Goal: Task Accomplishment & Management: Use online tool/utility

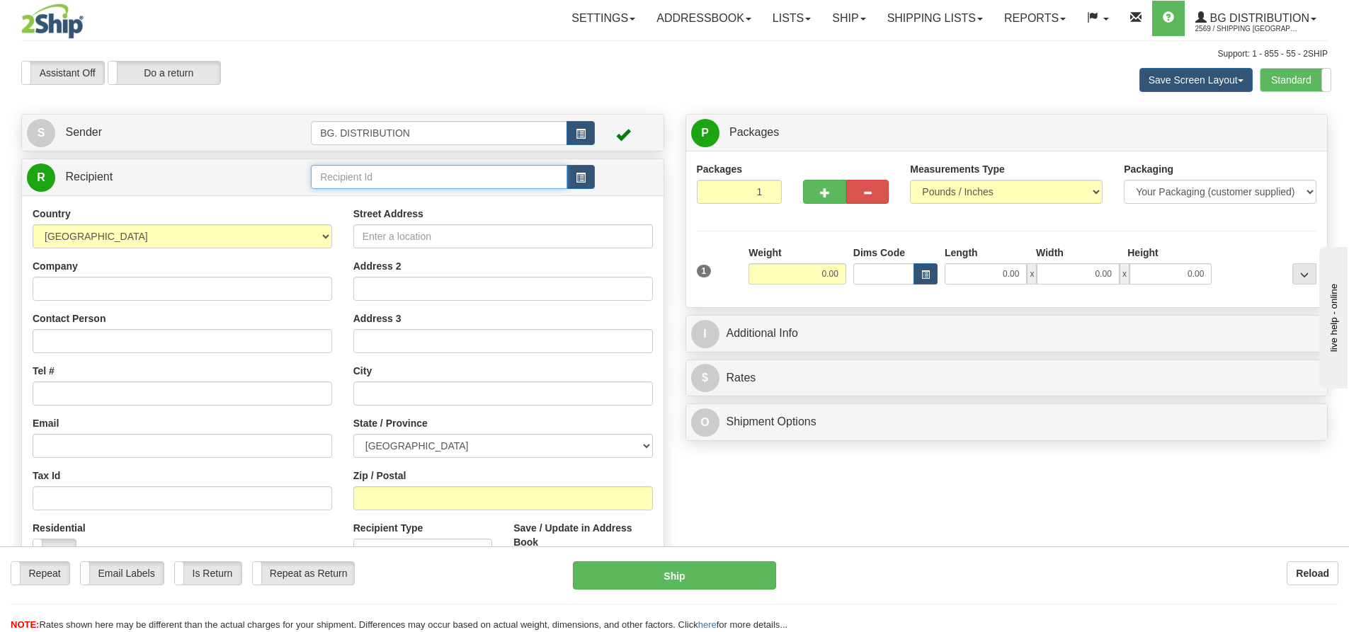
click at [459, 166] on input "text" at bounding box center [439, 177] width 256 height 24
type input "20126"
click button "Delete" at bounding box center [0, 0] width 0 height 0
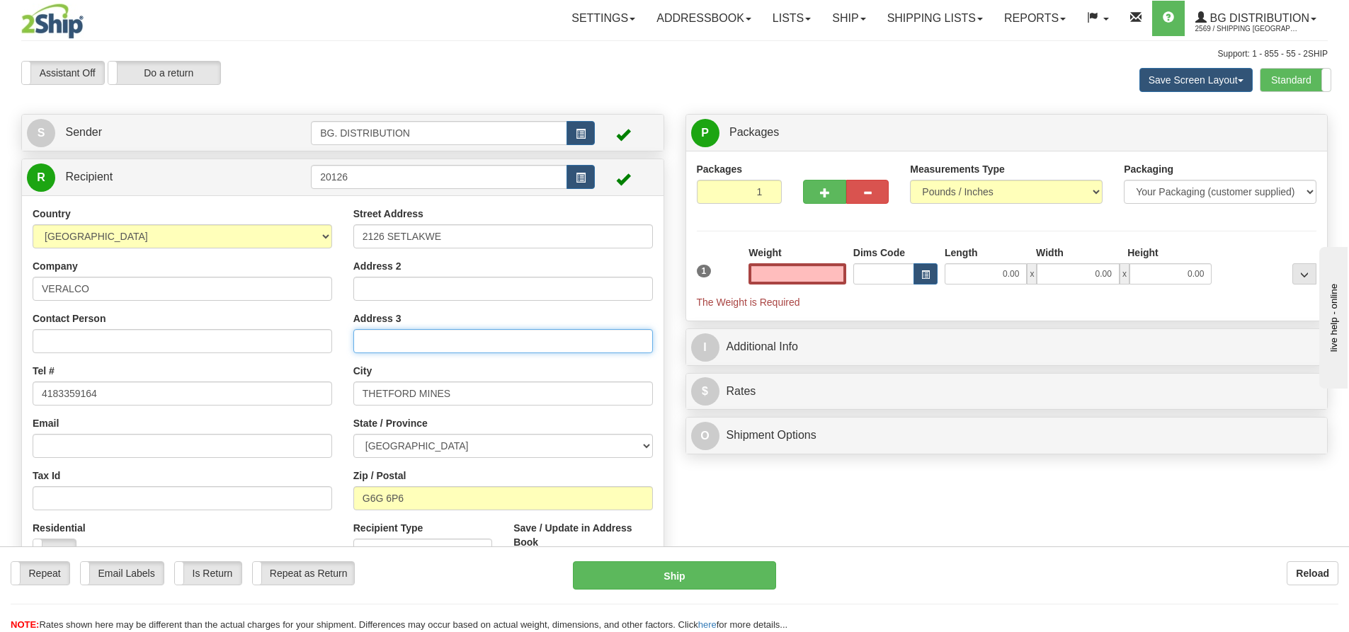
type input "0.00"
click at [460, 333] on input "Address 3" at bounding box center [502, 341] width 299 height 24
click at [835, 278] on input "0.00" at bounding box center [797, 273] width 98 height 21
type input "0.00"
click at [825, 197] on span "button" at bounding box center [825, 192] width 10 height 9
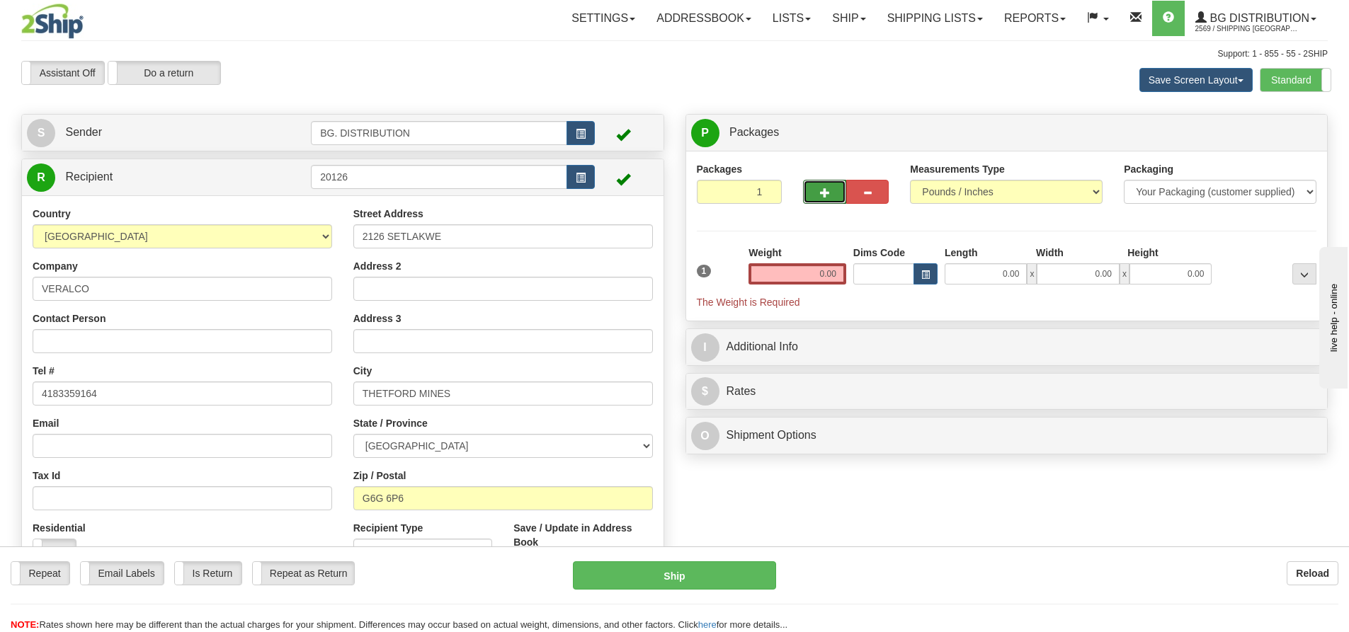
type input "2"
click at [1276, 130] on span "Package Level" at bounding box center [1286, 133] width 56 height 10
radio input "true"
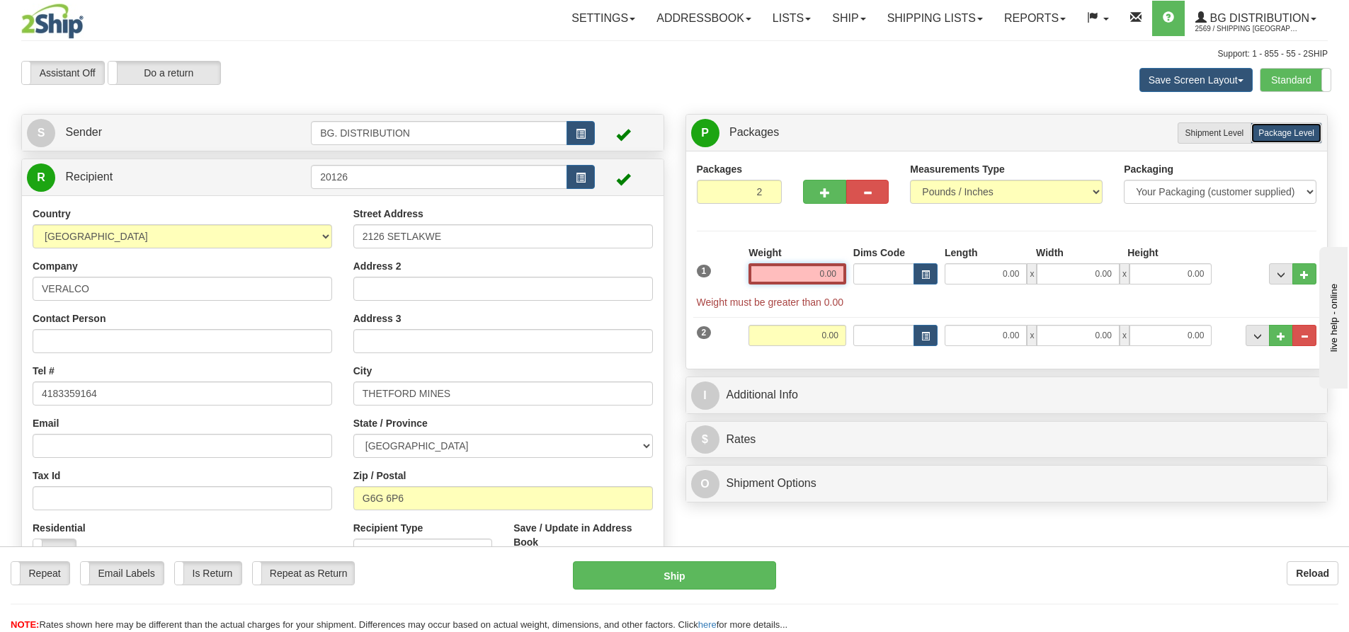
click at [817, 275] on input "0.00" at bounding box center [797, 273] width 98 height 21
type input "0.00"
click at [959, 281] on input "0.00" at bounding box center [985, 273] width 82 height 21
type input "16.00"
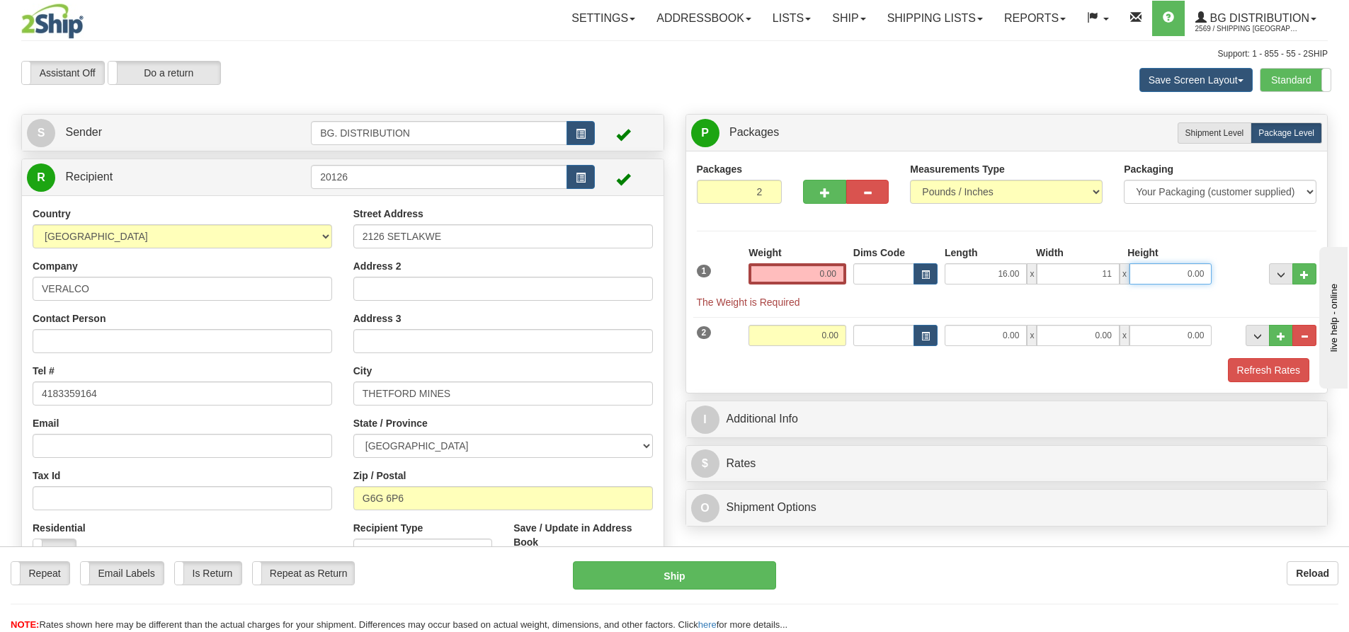
type input "11.00"
type input "6.00"
click at [1012, 338] on input "0.00" at bounding box center [985, 335] width 82 height 21
type input "16.00"
type input "11.00"
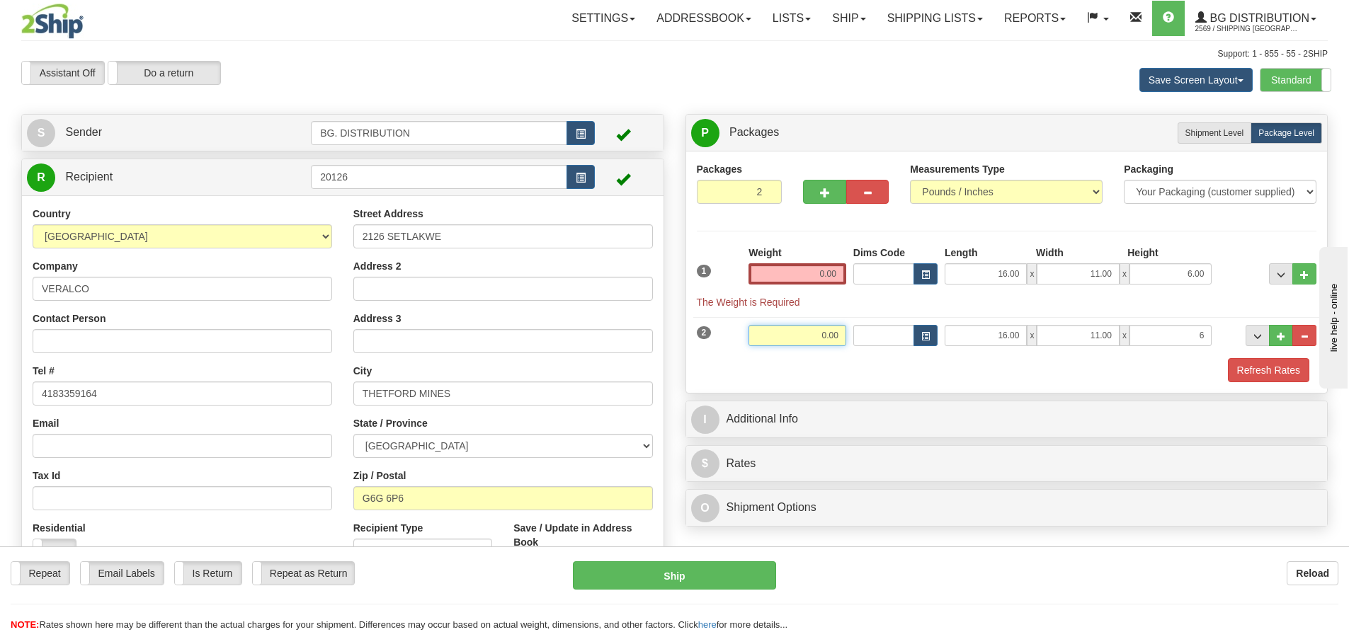
type input "6.00"
click at [813, 332] on input "0.00" at bounding box center [797, 335] width 98 height 21
type input "0.00"
click at [810, 284] on input "0.00" at bounding box center [797, 273] width 98 height 21
type input "0.00"
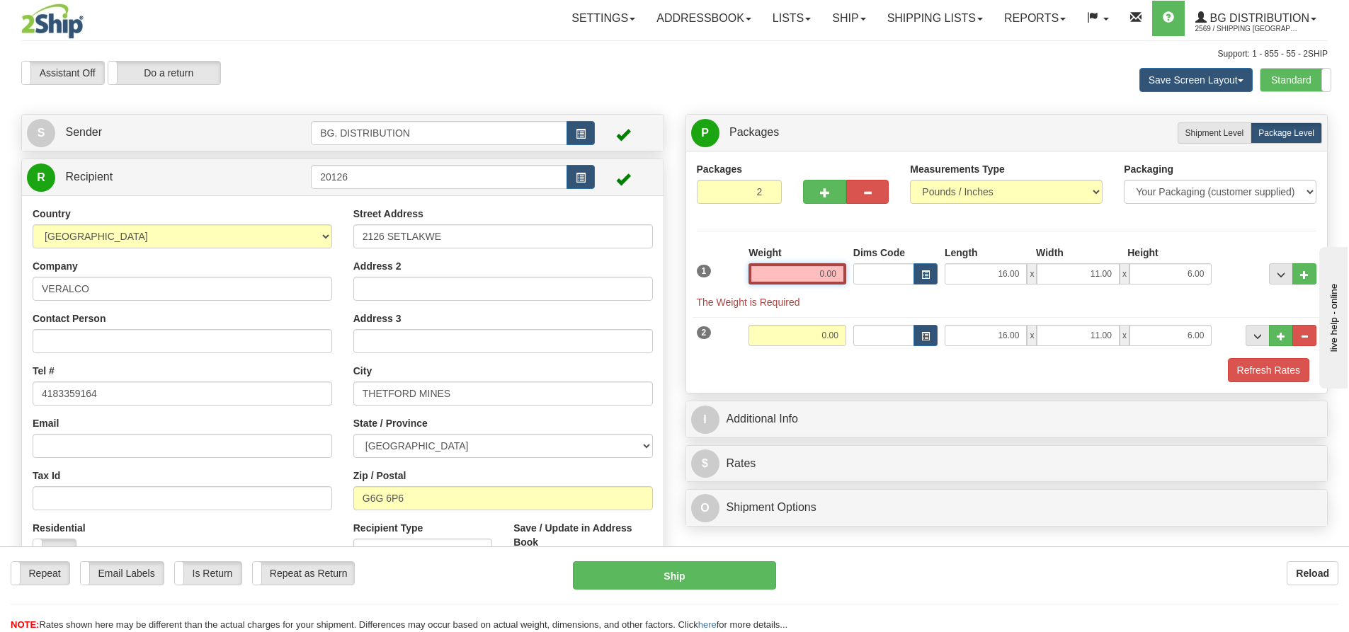
click at [816, 275] on input "0.00" at bounding box center [797, 273] width 98 height 21
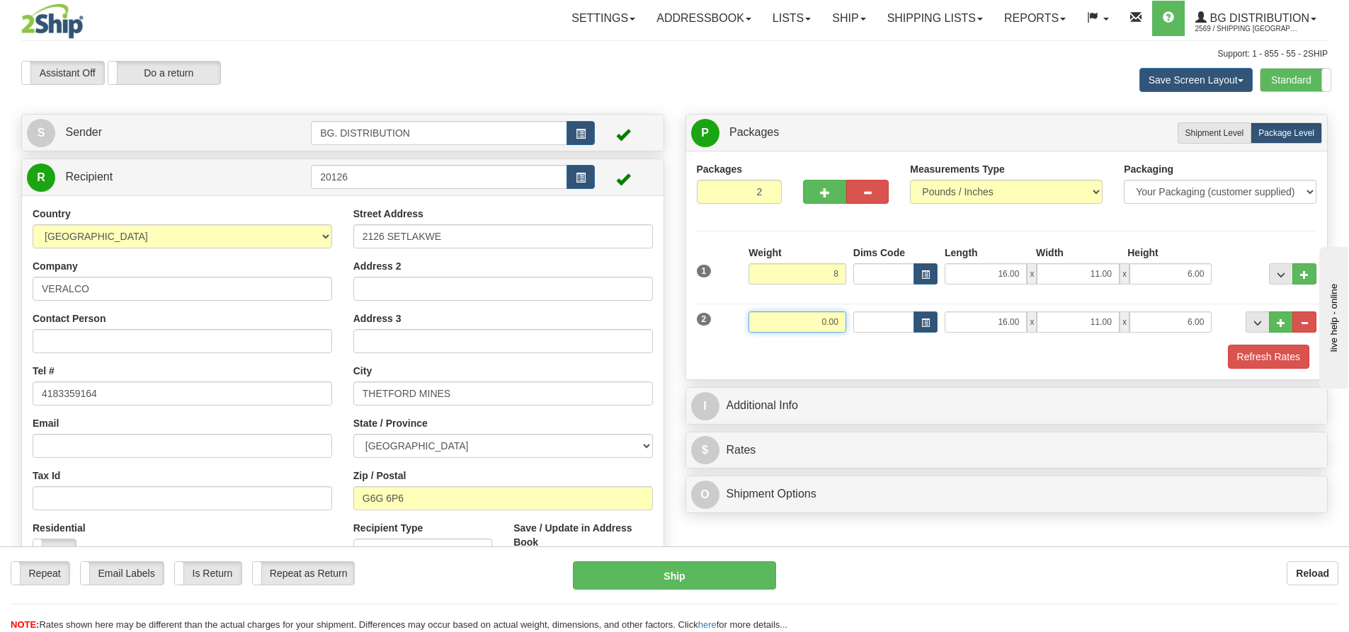
type input "8.00"
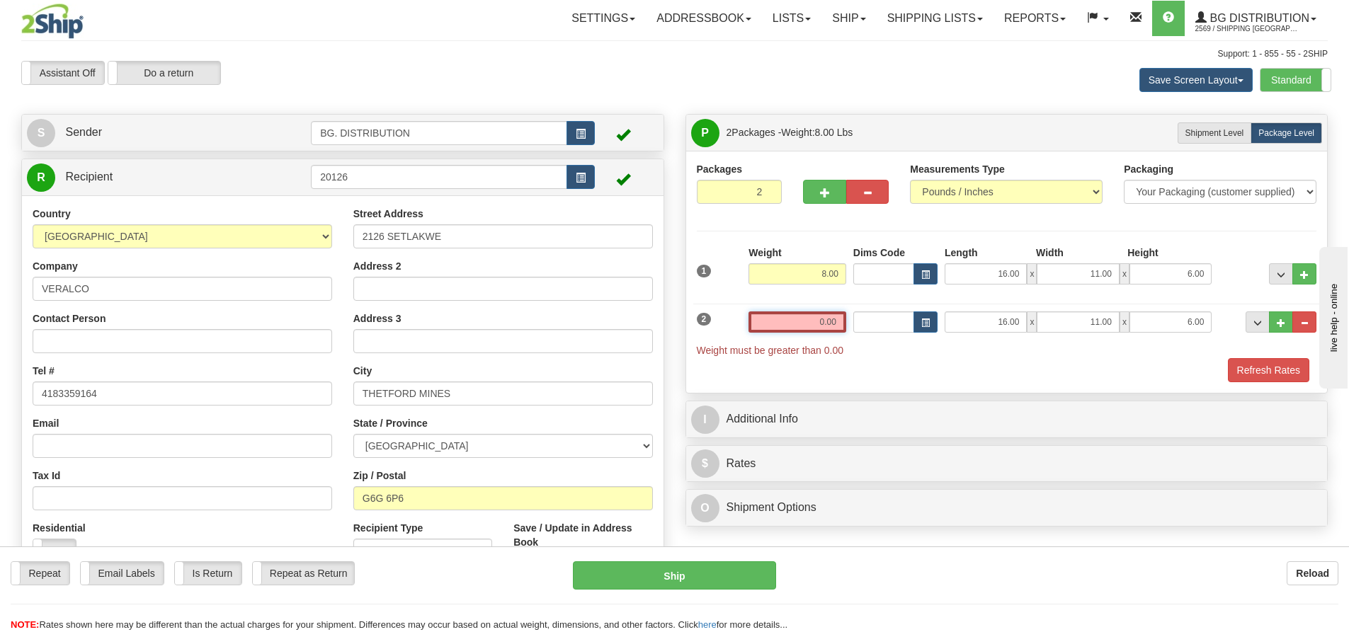
click at [825, 320] on input "0.00" at bounding box center [797, 322] width 98 height 21
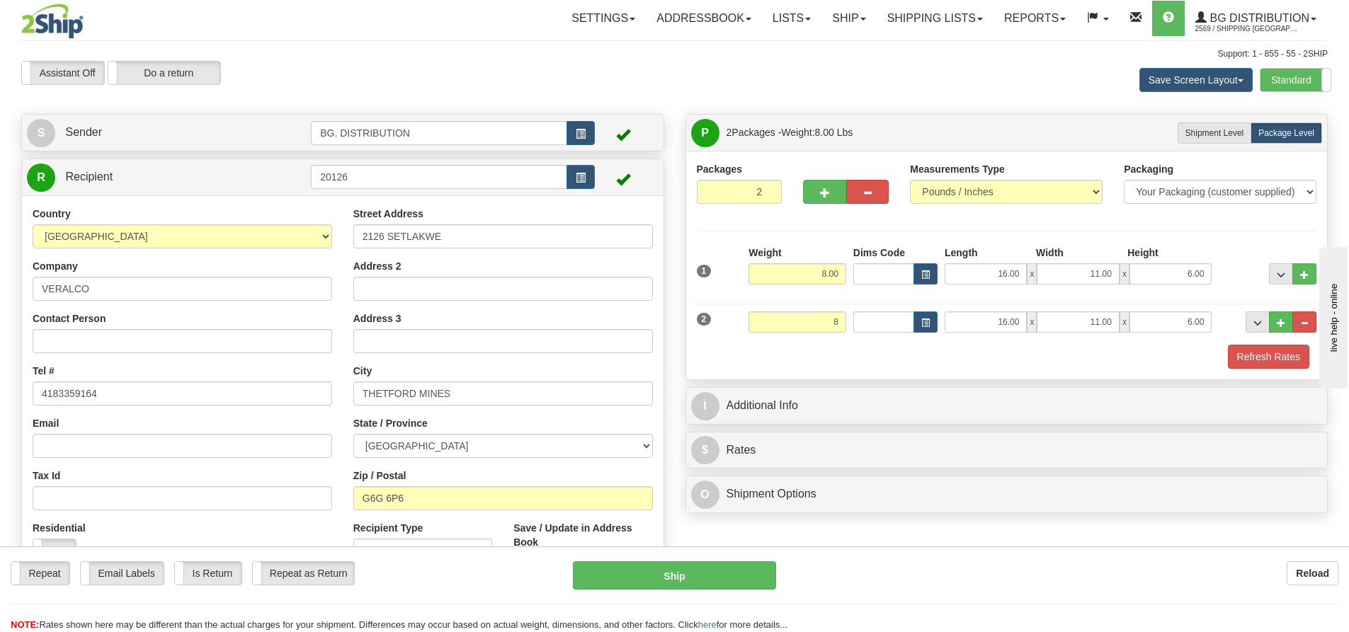
type input "8.00"
click at [886, 362] on div "Refresh Rates" at bounding box center [1006, 357] width 627 height 24
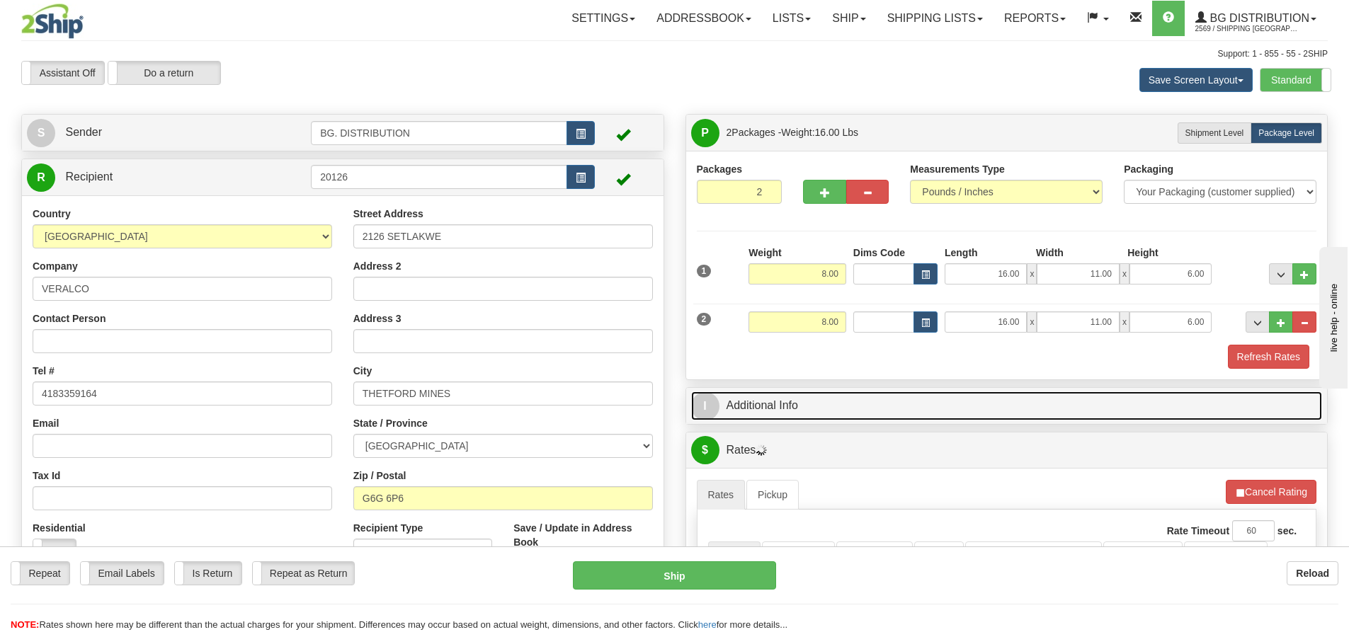
click at [709, 409] on span "I" at bounding box center [705, 406] width 28 height 28
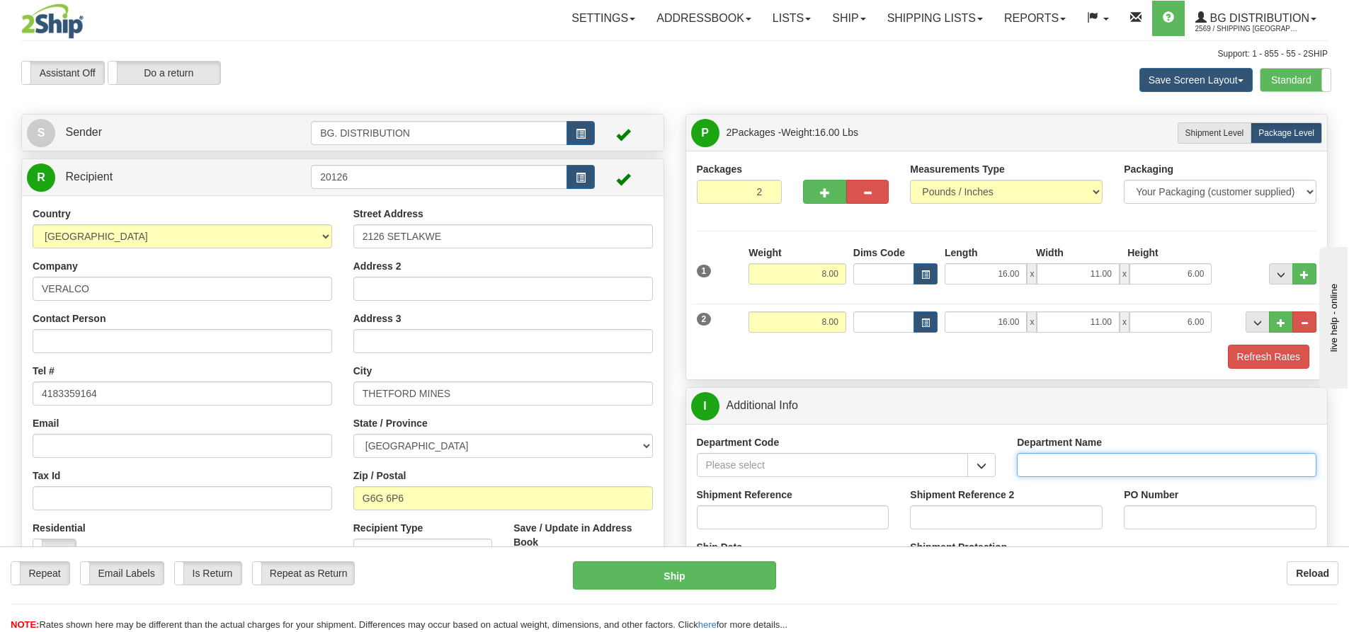
drag, startPoint x: 1147, startPoint y: 468, endPoint x: 1091, endPoint y: 424, distance: 71.1
click at [1143, 468] on input "Department Name" at bounding box center [1166, 465] width 299 height 24
type input "."
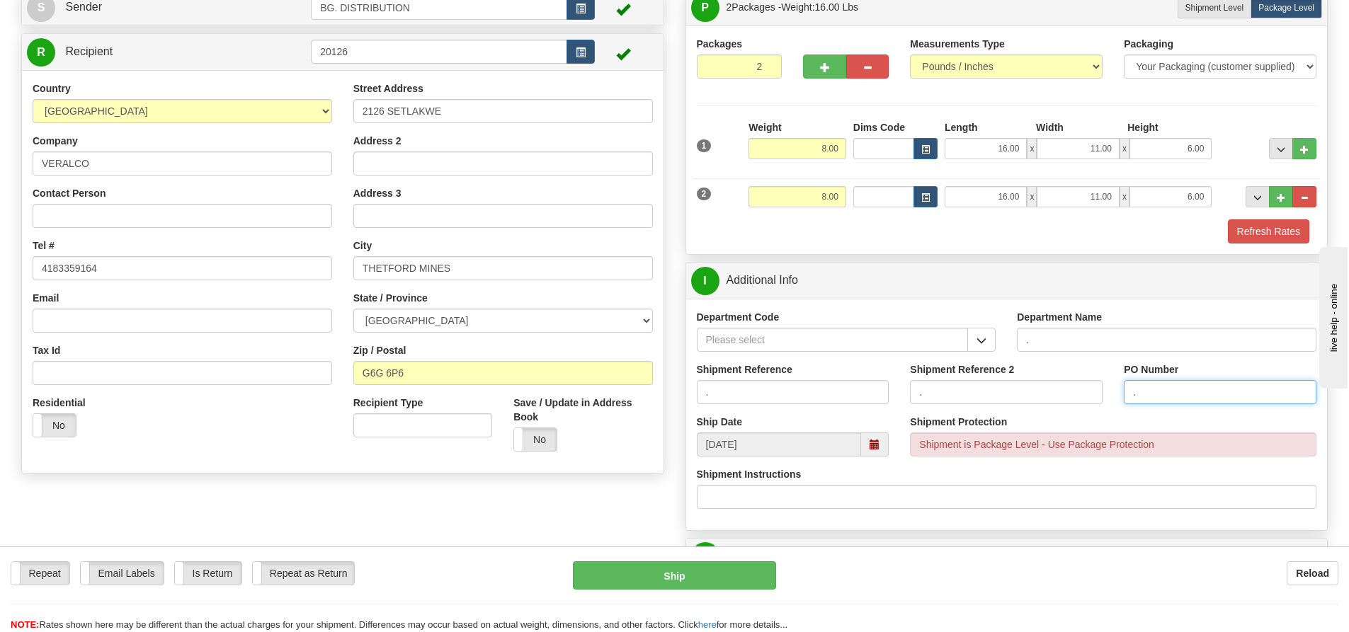
scroll to position [354, 0]
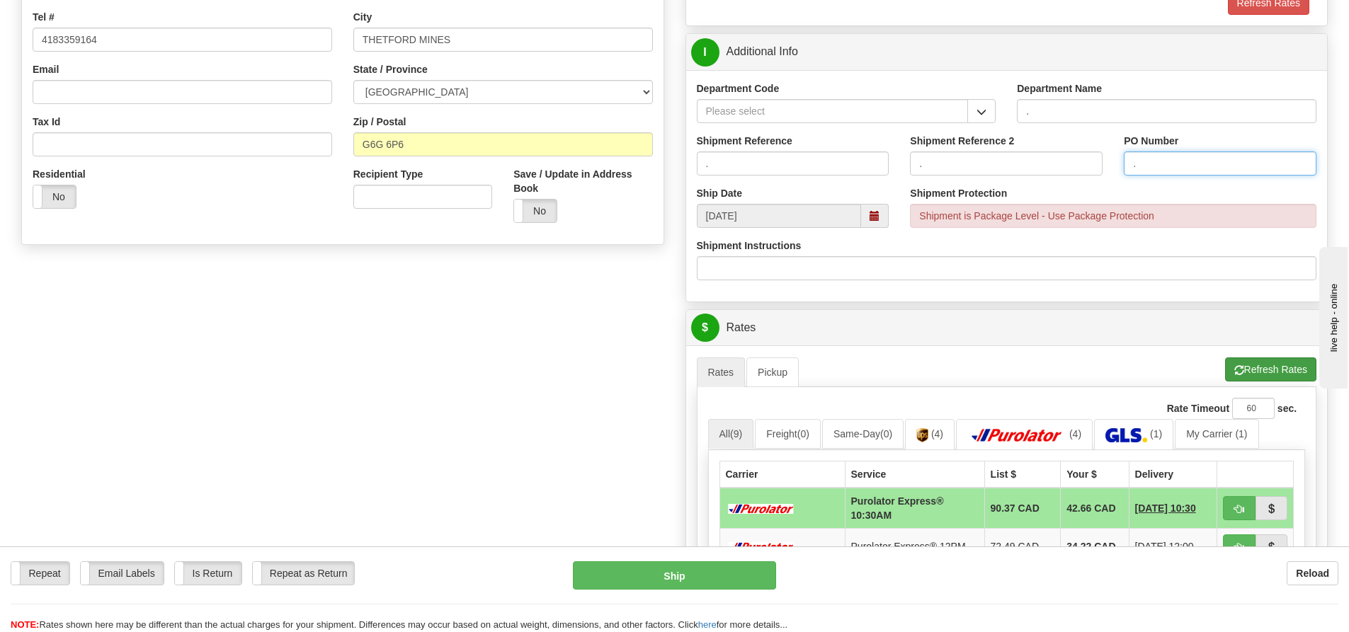
type input "."
click at [1286, 362] on button "Refresh Rates" at bounding box center [1270, 370] width 91 height 24
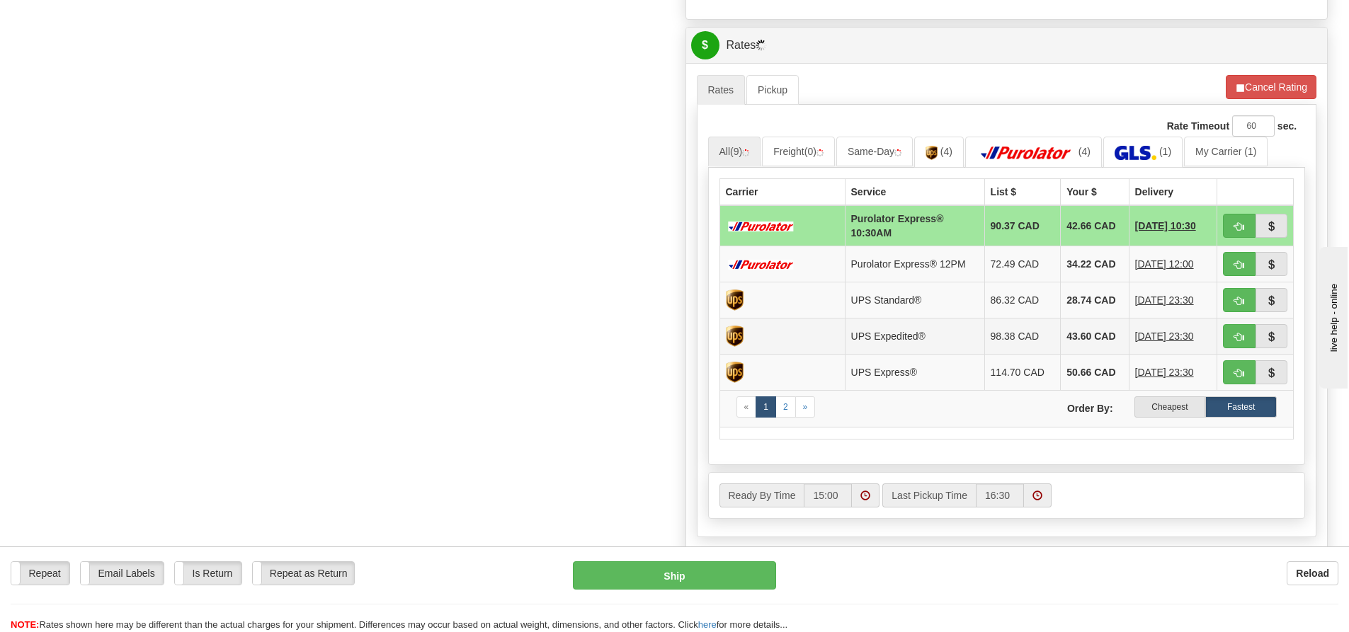
scroll to position [637, 0]
click at [1133, 151] on img at bounding box center [1126, 152] width 42 height 14
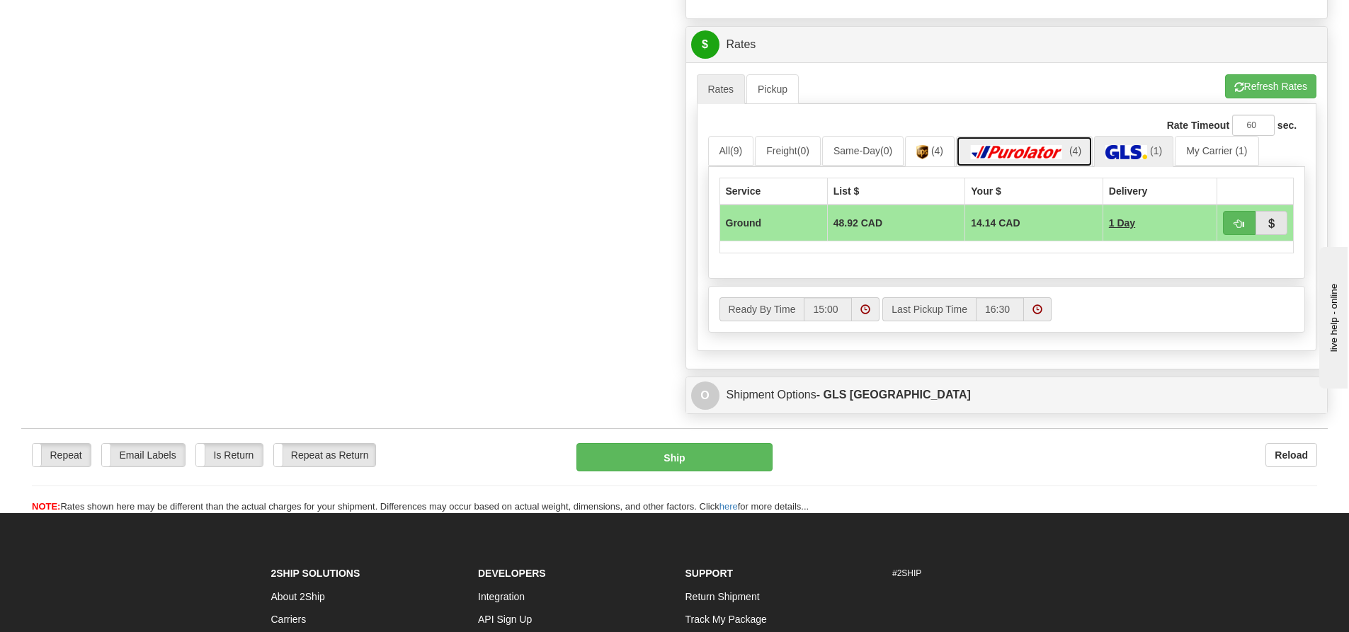
click at [1005, 161] on link "(4)" at bounding box center [1024, 151] width 137 height 30
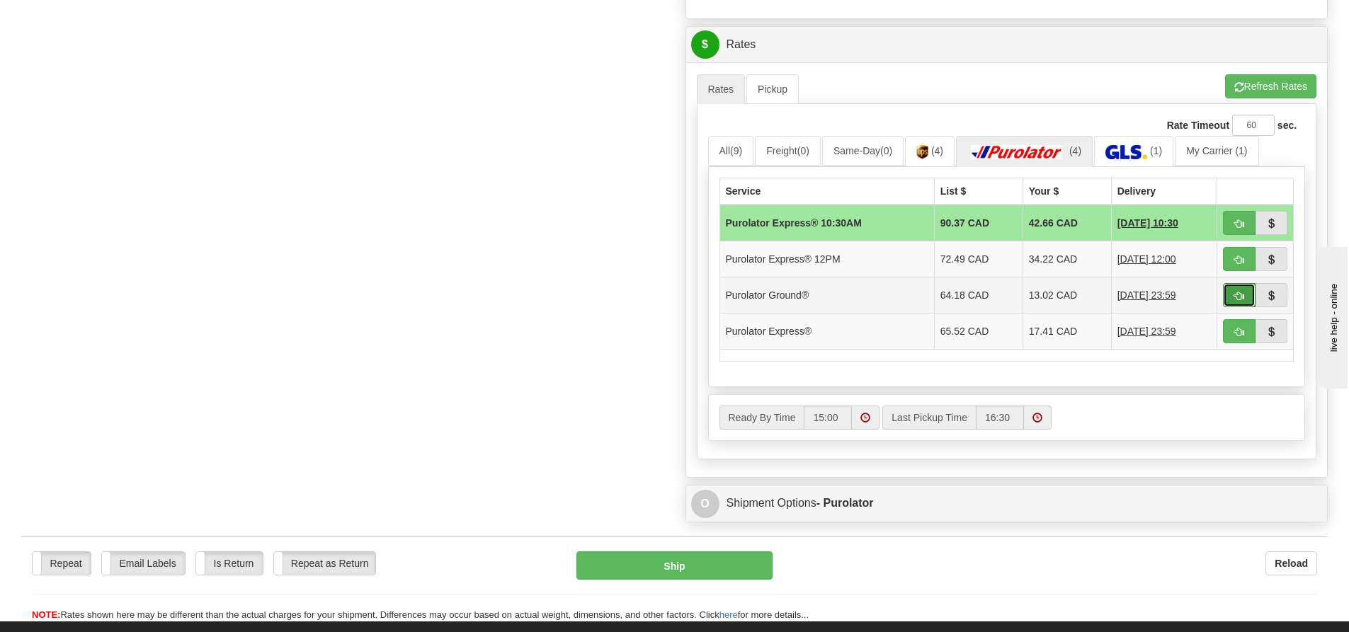
click at [1242, 297] on span "button" at bounding box center [1239, 296] width 10 height 9
type input "260"
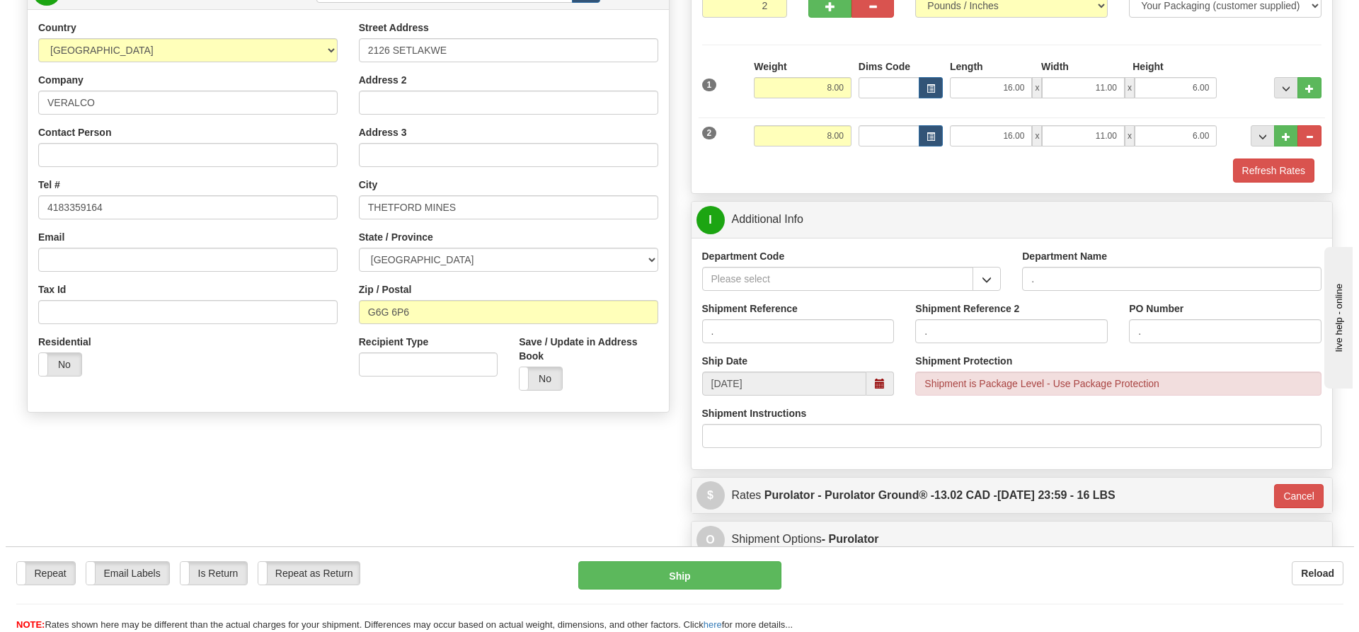
scroll to position [153, 0]
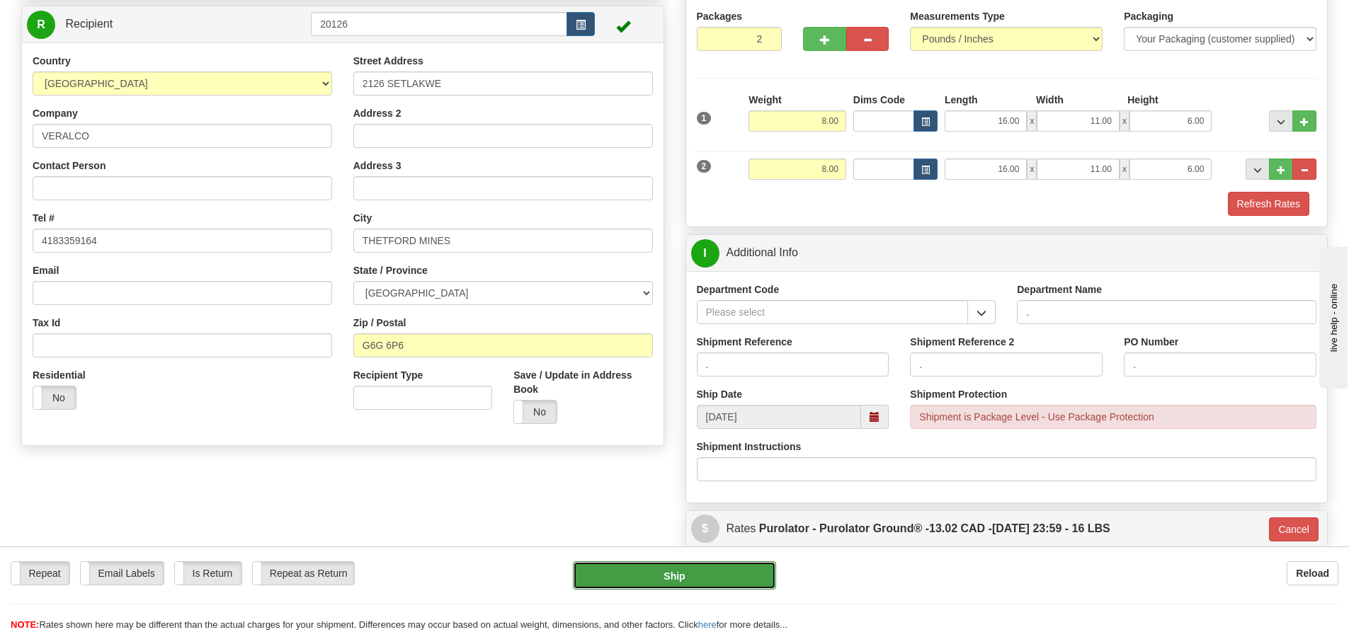
click at [719, 571] on button "Ship" at bounding box center [674, 575] width 203 height 28
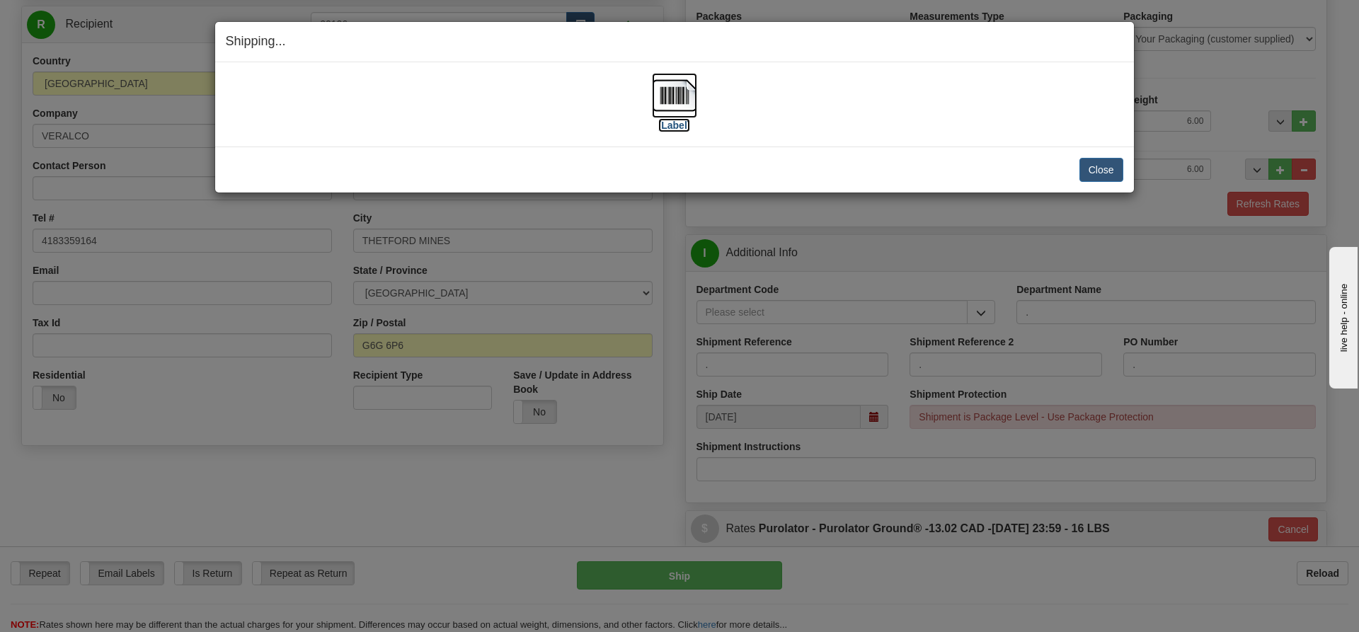
click at [673, 123] on label "[Label]" at bounding box center [674, 125] width 33 height 14
click at [1111, 169] on button "Close" at bounding box center [1102, 170] width 44 height 24
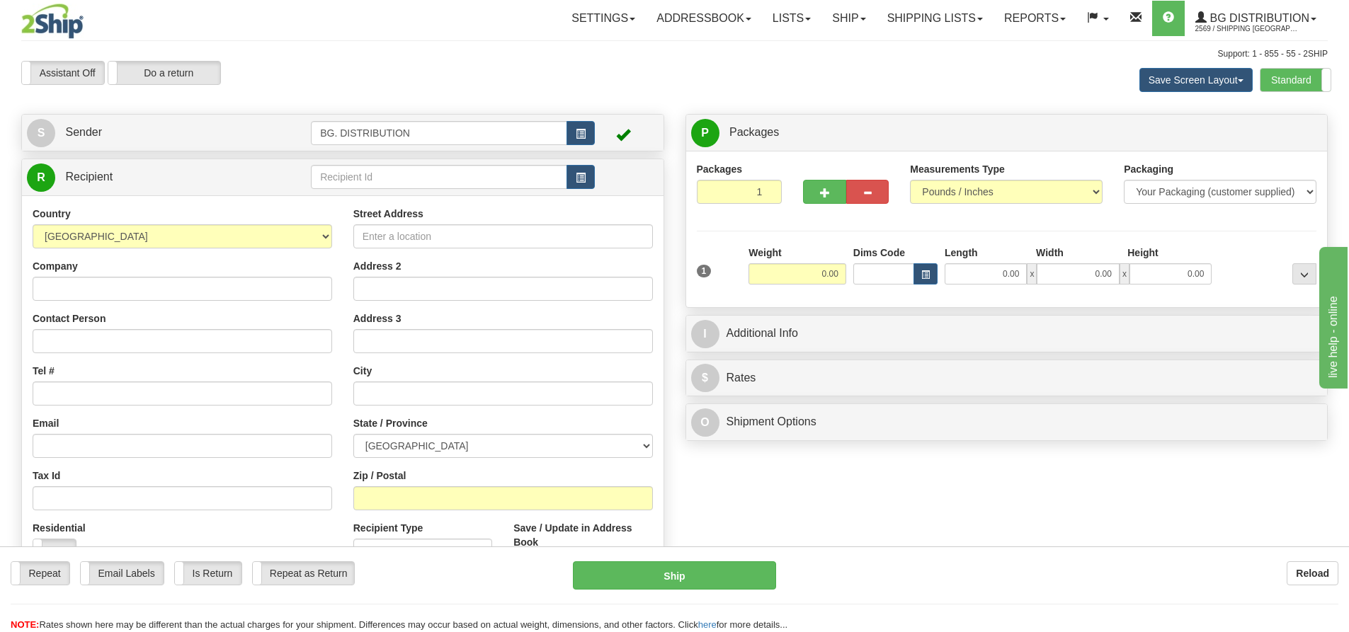
click at [1070, 76] on div "Save Screen Layout Save Layout Reset to Default Standard Advanced" at bounding box center [1061, 80] width 553 height 38
